Goal: Information Seeking & Learning: Learn about a topic

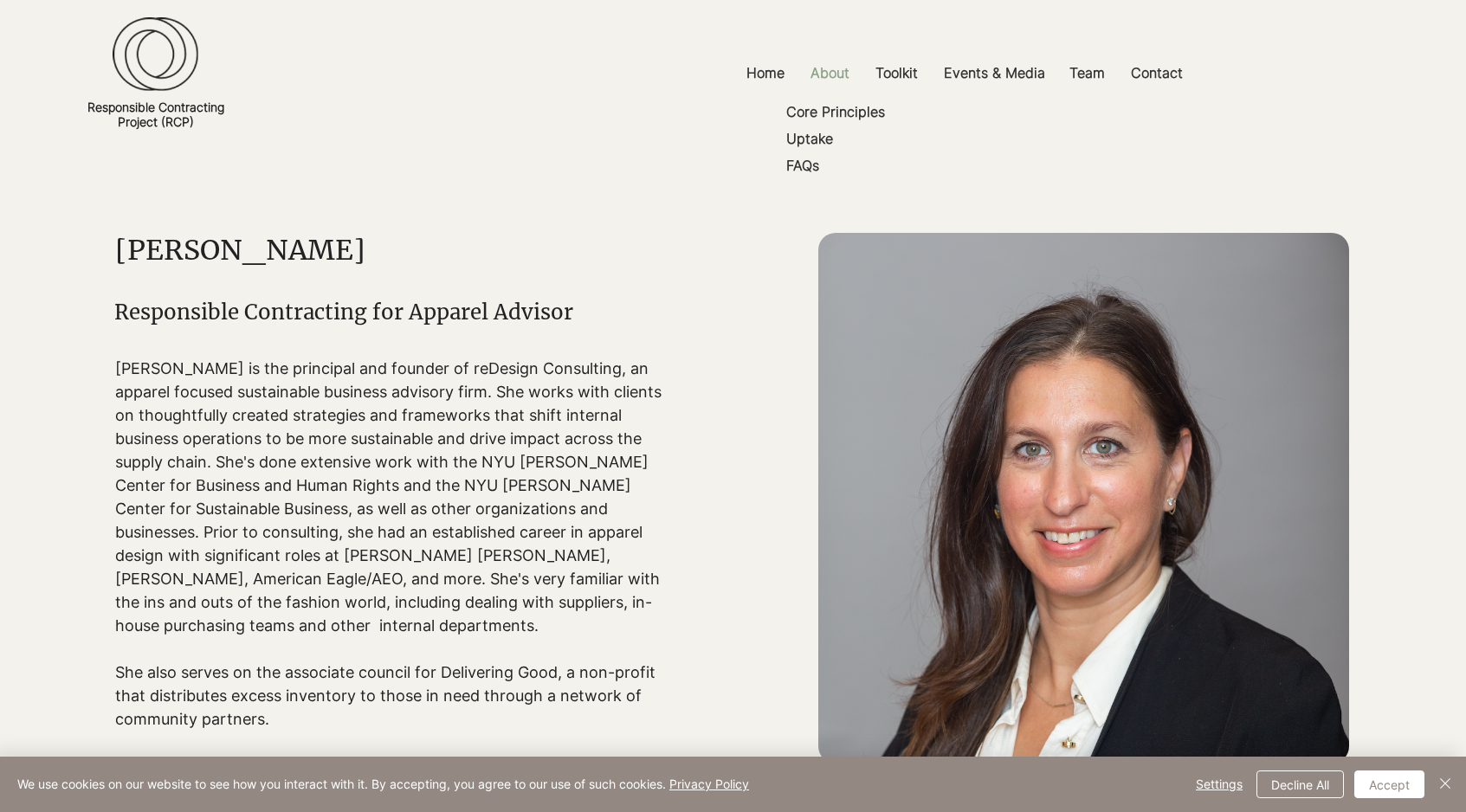
click at [830, 74] on p "About" at bounding box center [830, 73] width 56 height 39
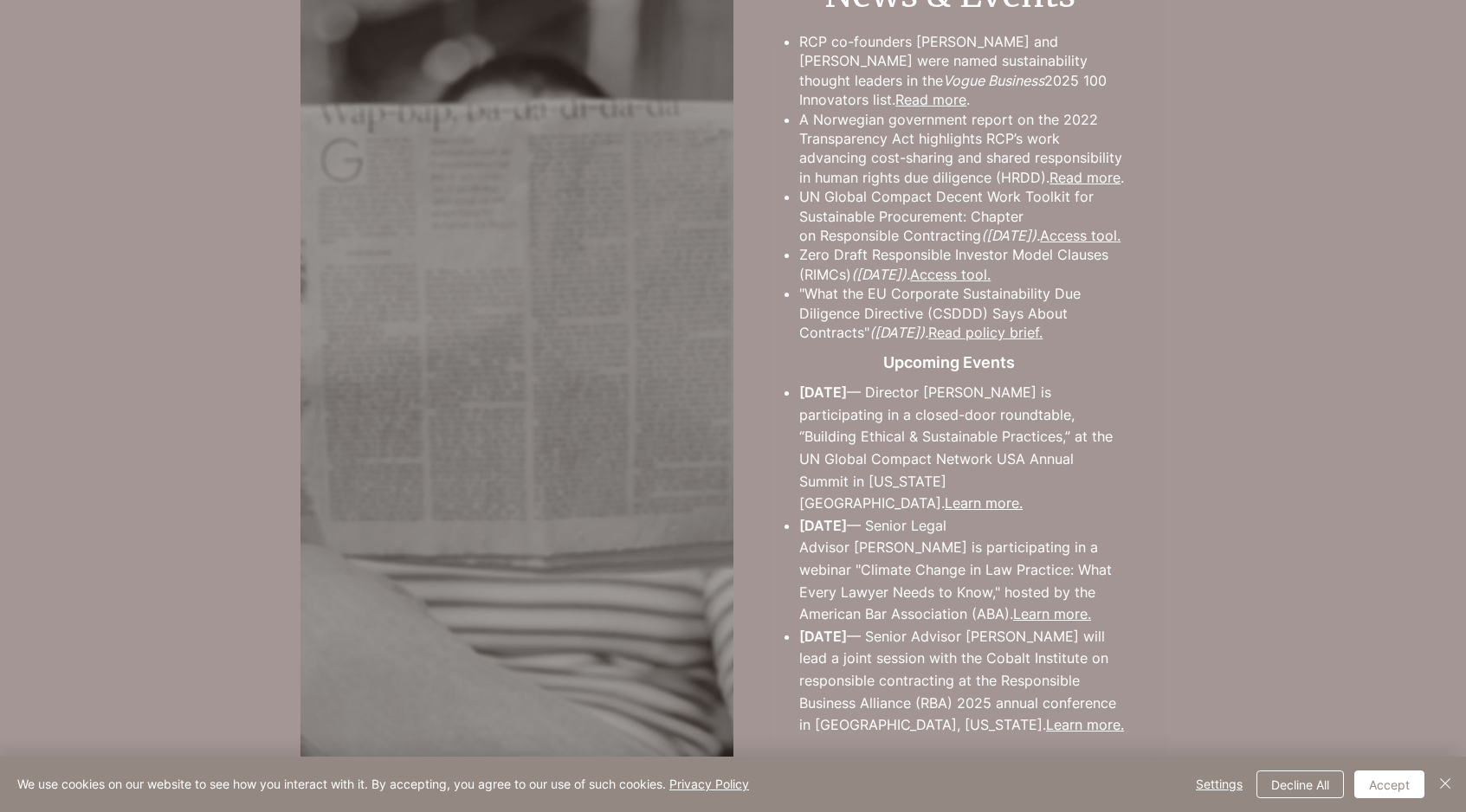
scroll to position [3132, 0]
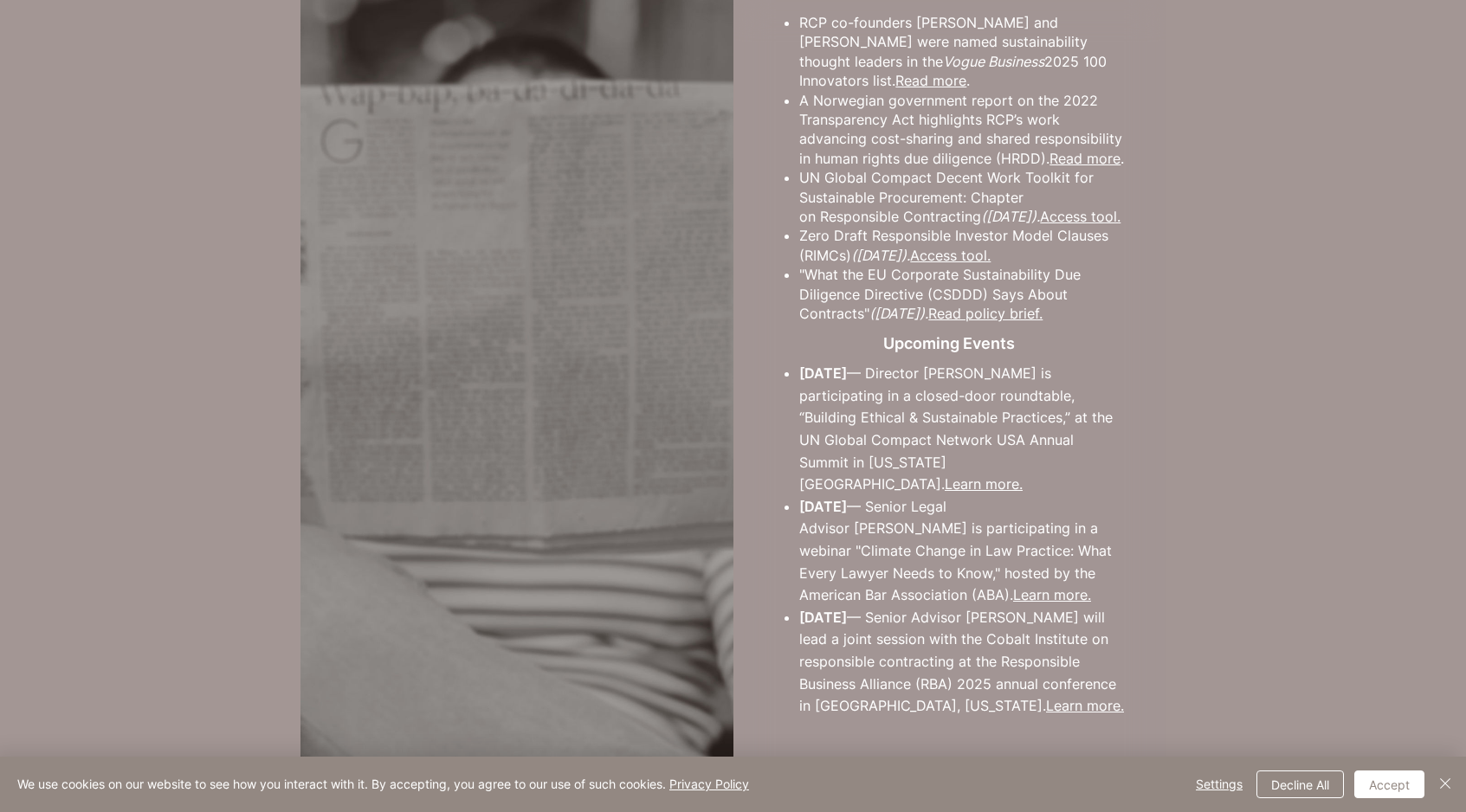
click at [1067, 158] on link "Read more" at bounding box center [1085, 158] width 71 height 18
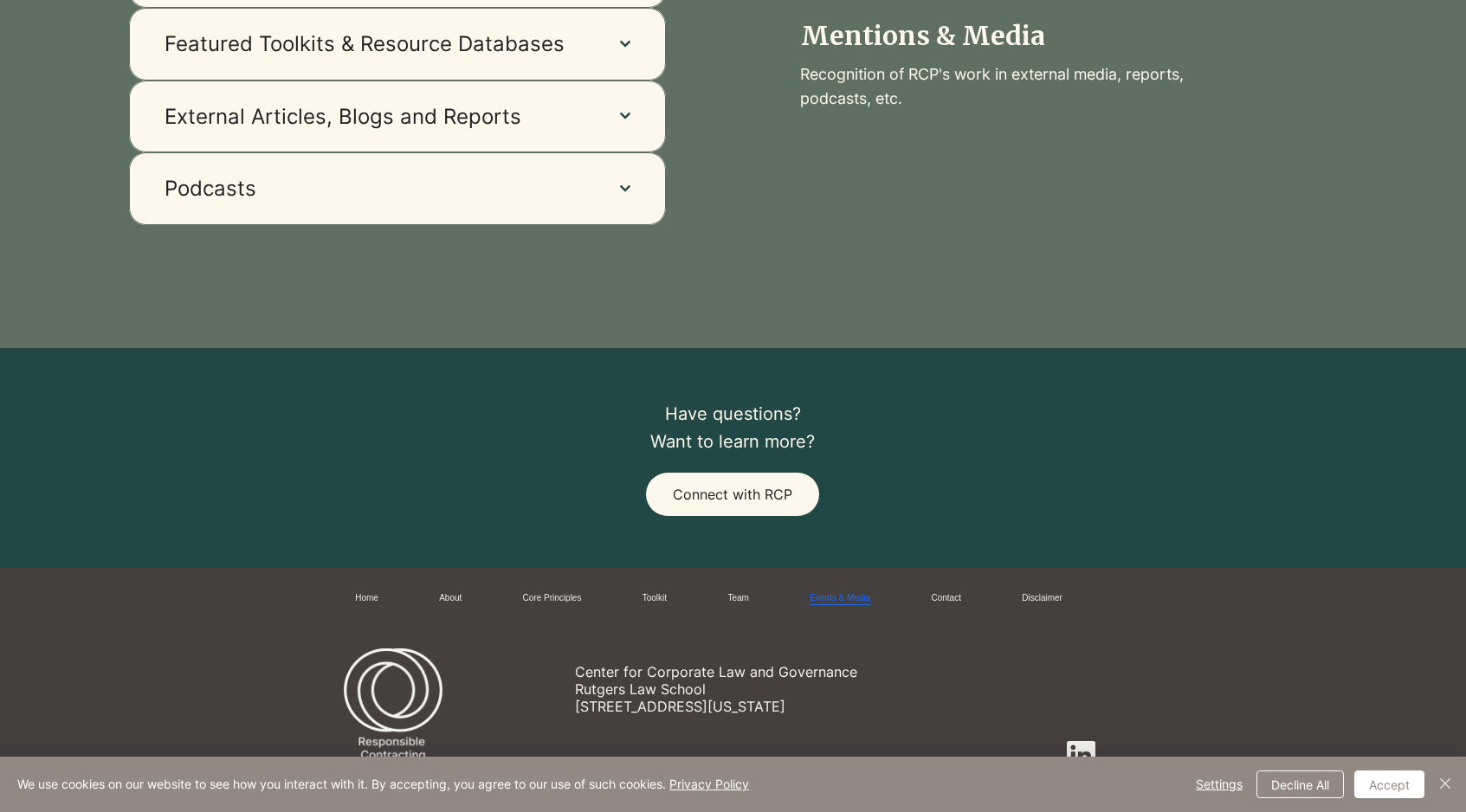
scroll to position [1735, 0]
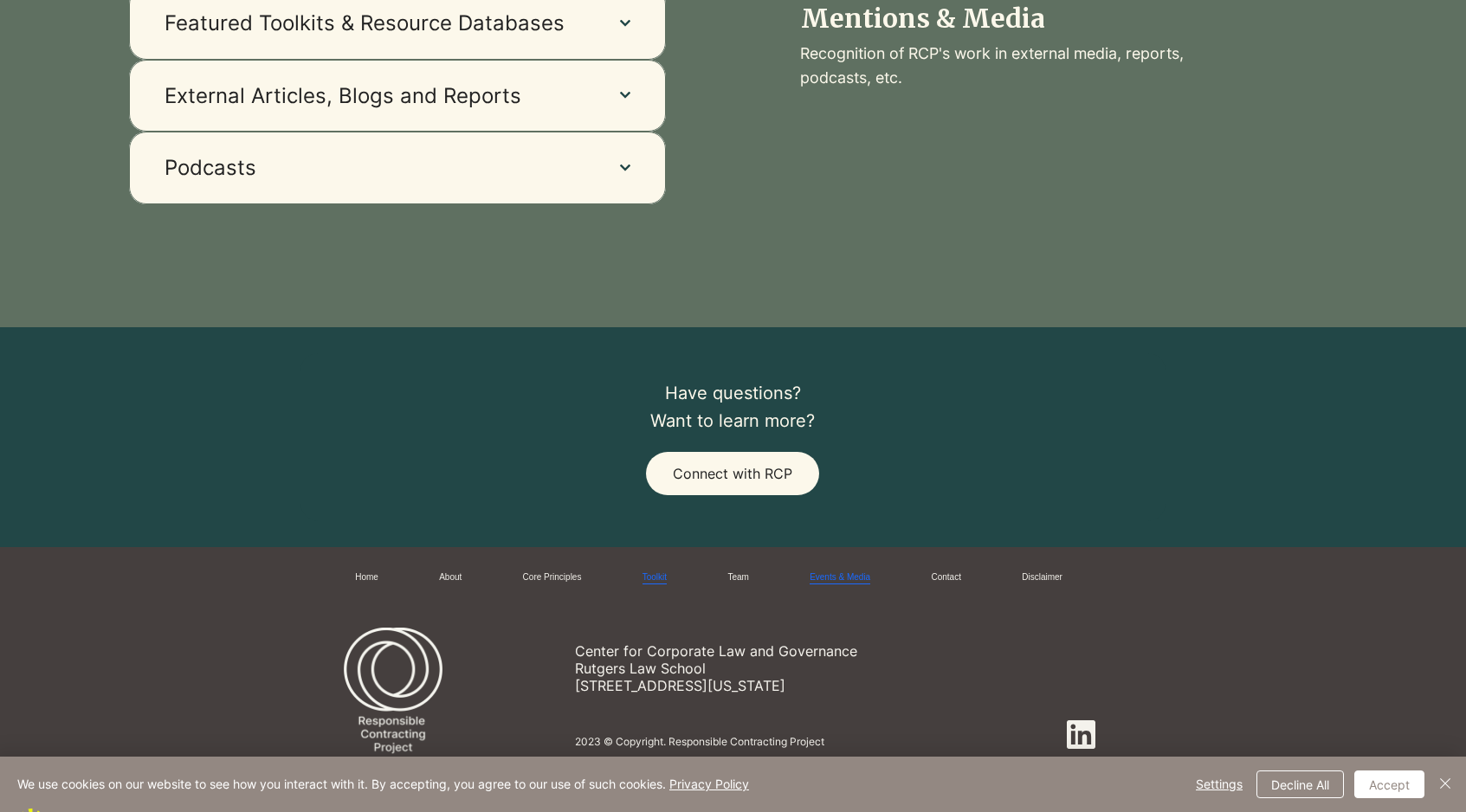
click at [660, 575] on link "Toolkit" at bounding box center [655, 577] width 25 height 13
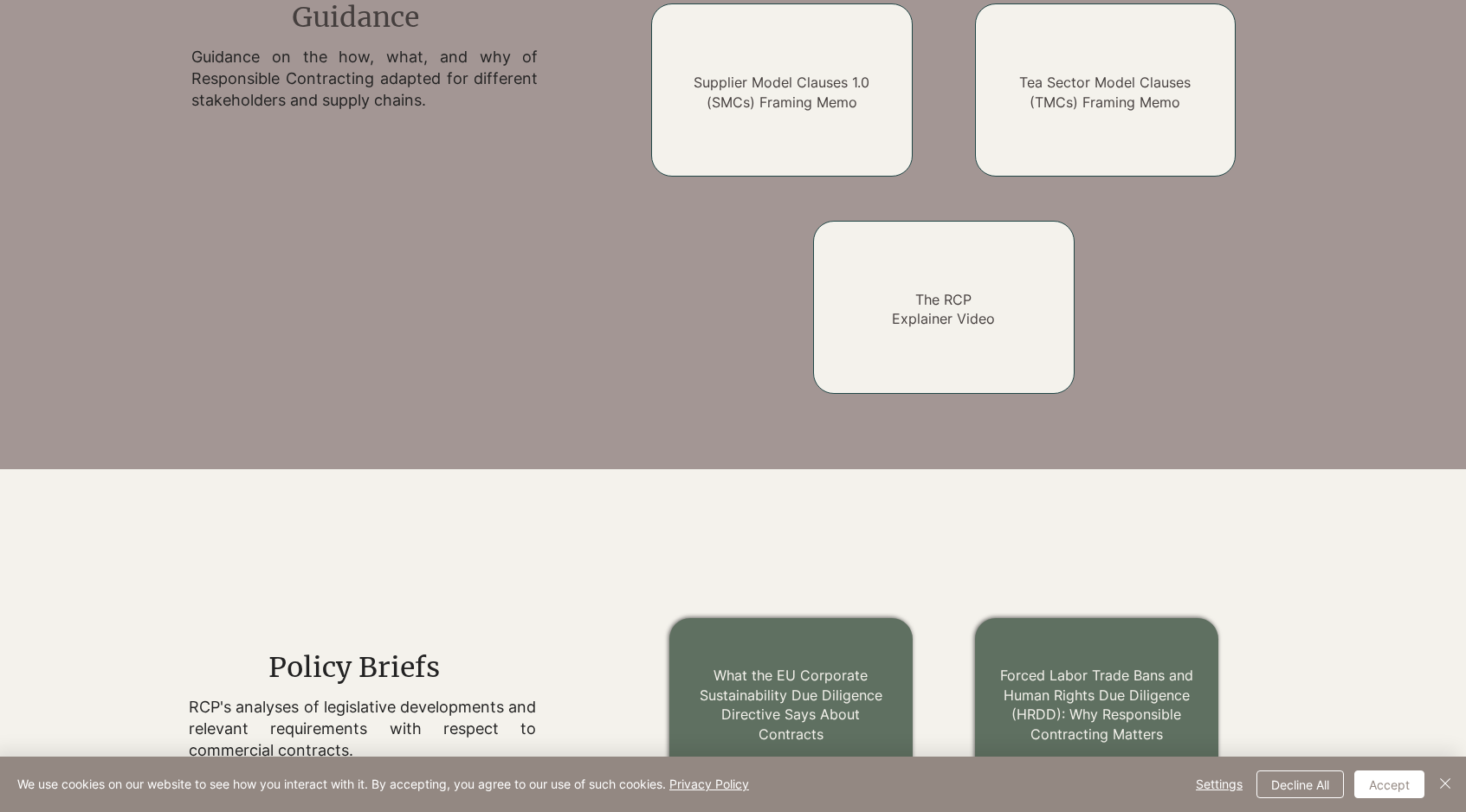
scroll to position [1624, 0]
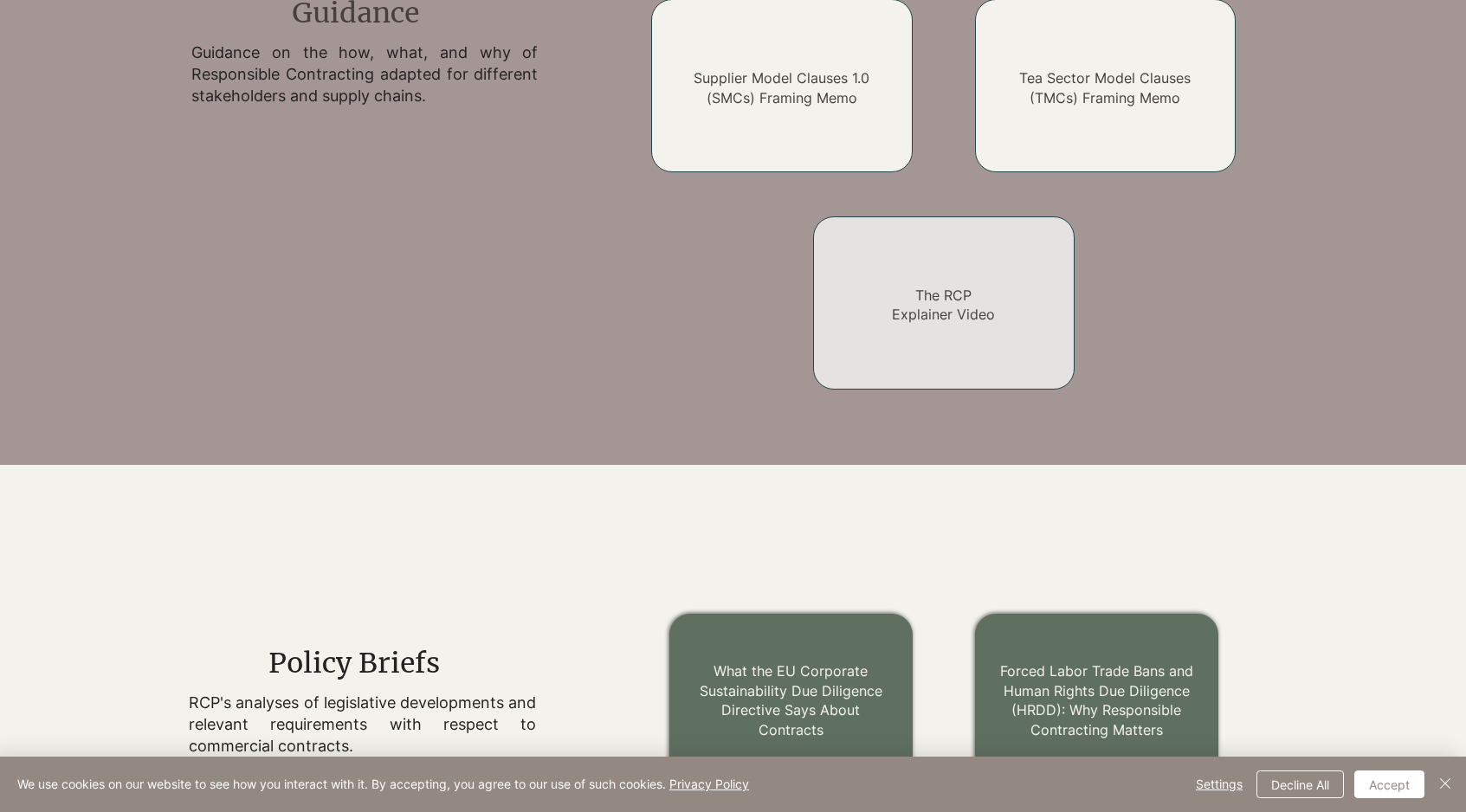
click at [973, 336] on div at bounding box center [944, 302] width 262 height 173
click at [932, 307] on link "The RCP Explainer Video" at bounding box center [943, 304] width 103 height 36
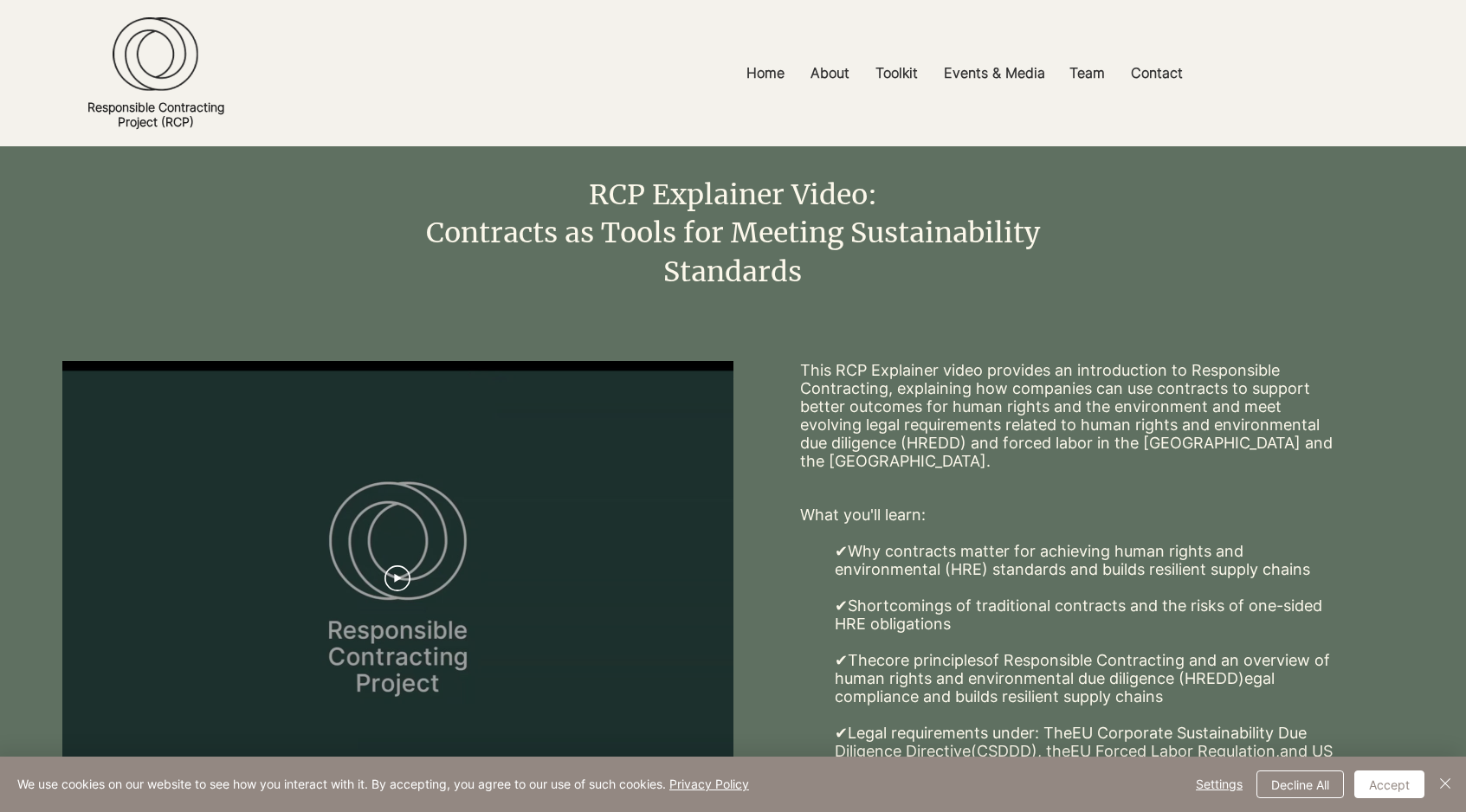
scroll to position [91, 0]
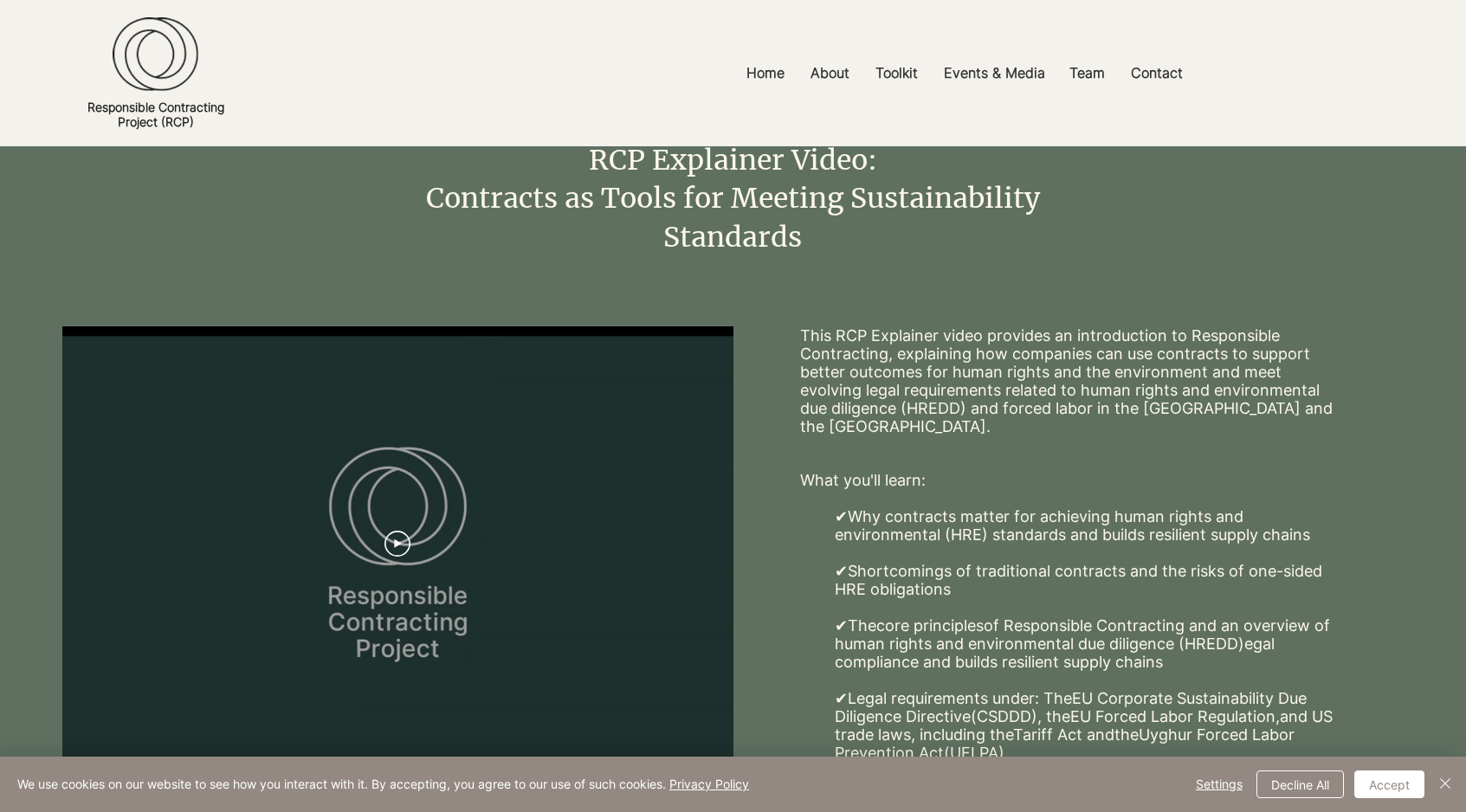
click at [400, 517] on div at bounding box center [398, 544] width 671 height 436
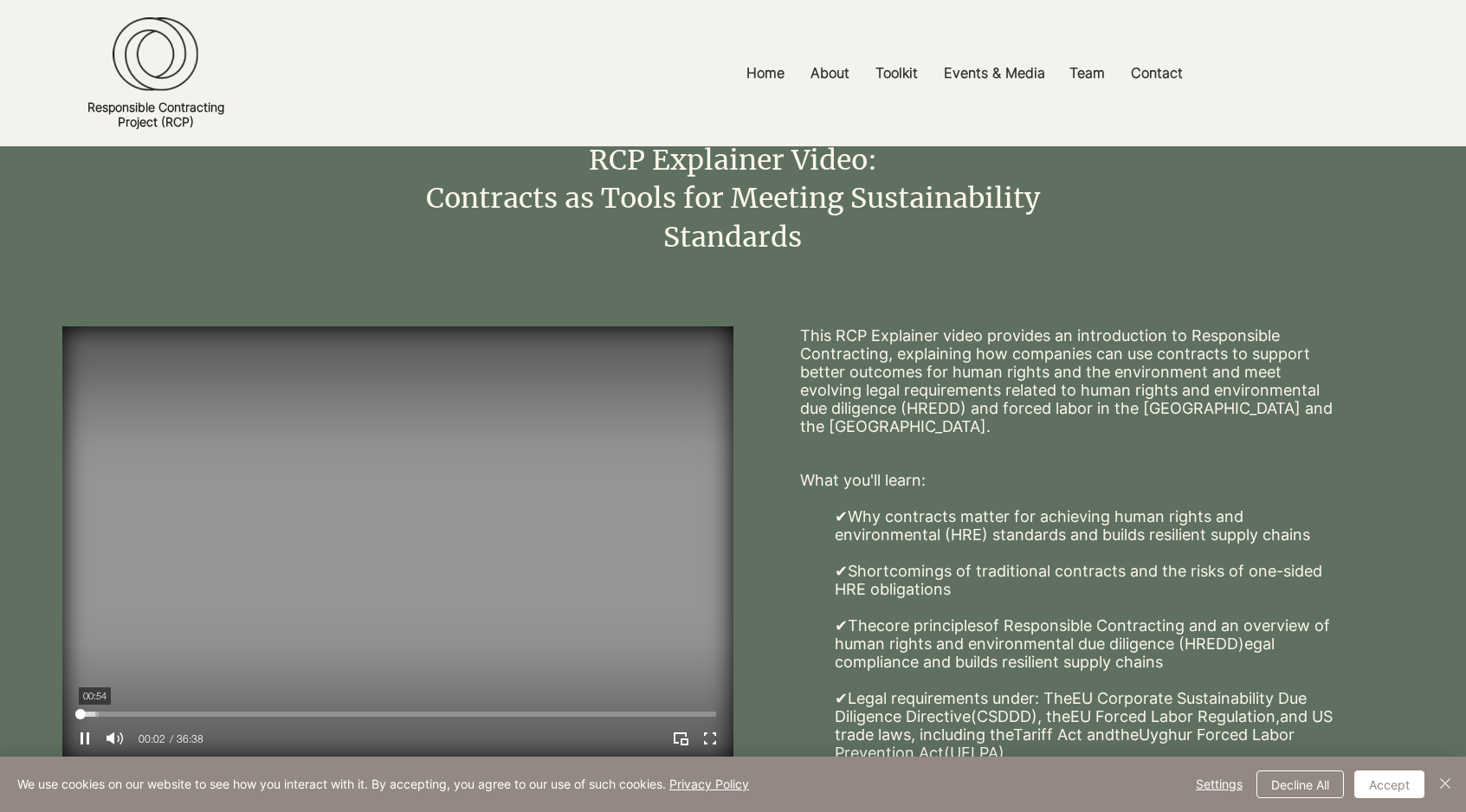
click at [94, 714] on div "Your Video Title Video Player" at bounding box center [398, 714] width 636 height 5
click at [133, 715] on div "Your Video Title Video Player" at bounding box center [398, 714] width 636 height 5
click at [168, 713] on div "Your Video Title Video Player" at bounding box center [398, 714] width 636 height 5
click at [258, 712] on div "Your Video Title Video Player" at bounding box center [398, 714] width 636 height 5
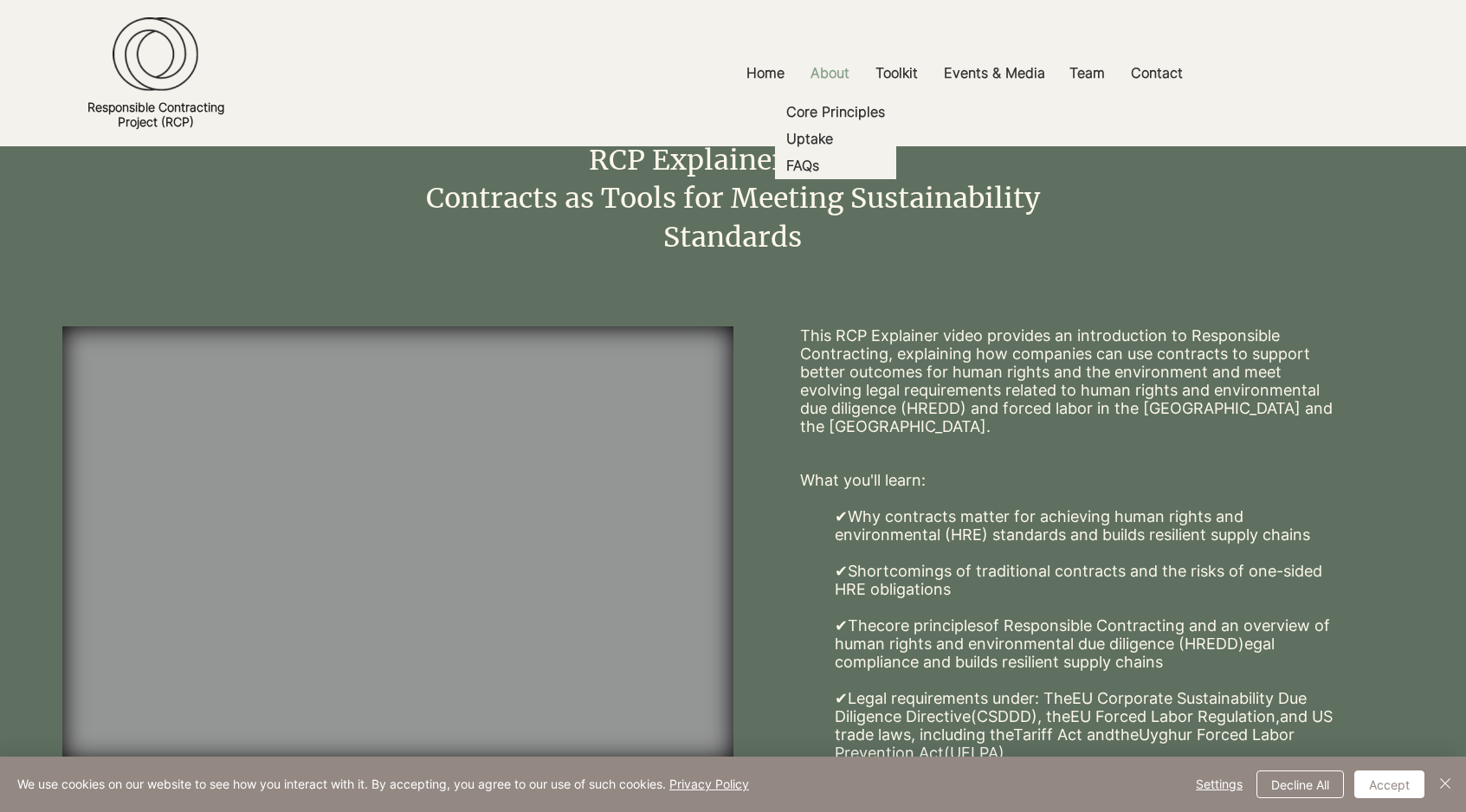
click at [815, 66] on p "About" at bounding box center [830, 73] width 56 height 39
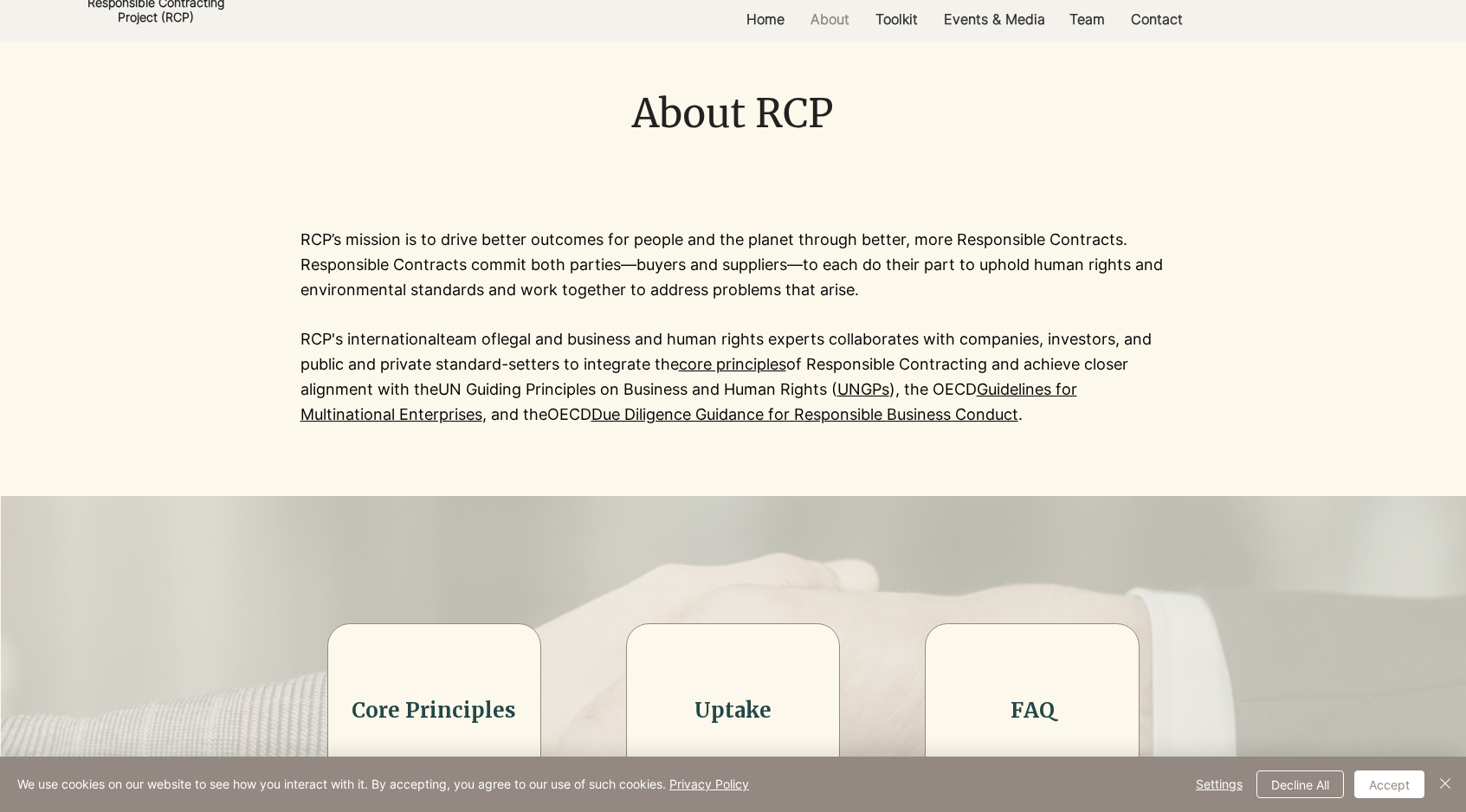
scroll to position [15, 0]
